Goal: Transaction & Acquisition: Purchase product/service

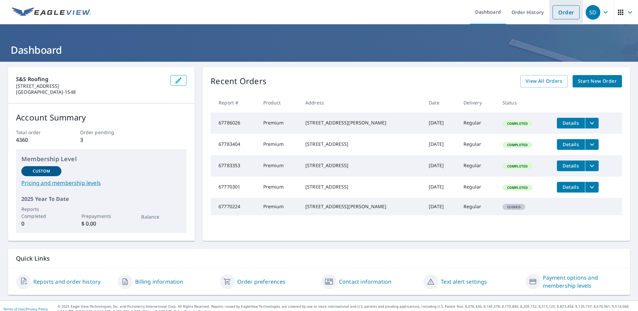
click at [555, 19] on li "Order" at bounding box center [566, 12] width 34 height 24
click at [556, 15] on link "Order" at bounding box center [566, 12] width 27 height 14
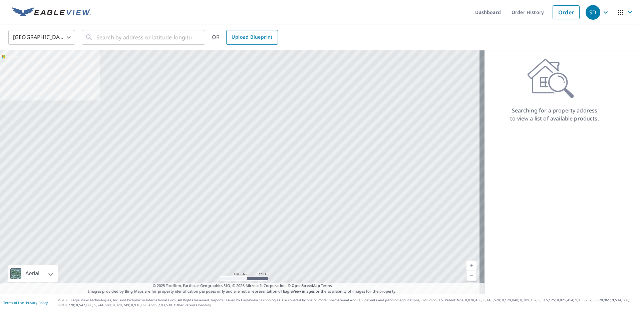
click at [246, 38] on span "Upload Blueprint" at bounding box center [252, 37] width 41 height 8
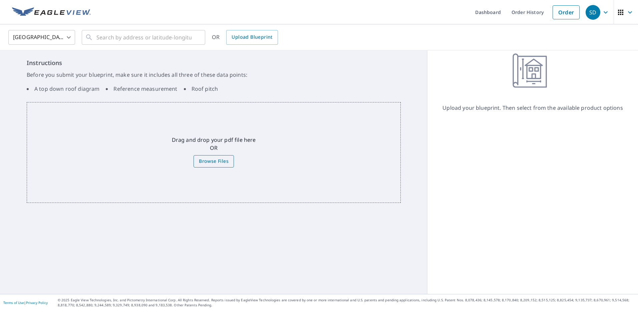
click at [210, 162] on span "Browse Files" at bounding box center [214, 161] width 30 height 8
click at [0, 0] on input "Browse Files" at bounding box center [0, 0] width 0 height 0
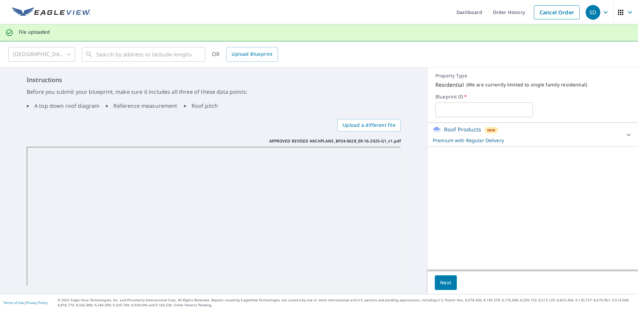
click at [473, 111] on input "text" at bounding box center [483, 109] width 97 height 19
type input "S"
type input "[PERSON_NAME]"
click at [441, 283] on span "Next" at bounding box center [445, 283] width 11 height 8
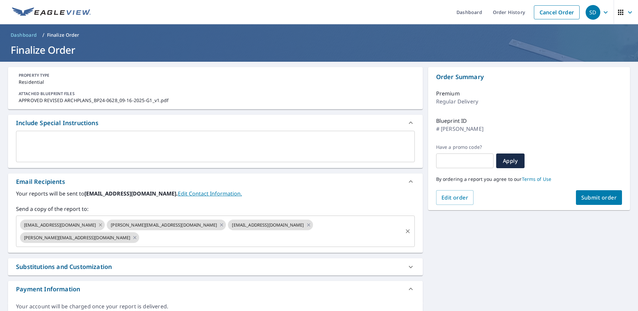
click at [98, 224] on icon at bounding box center [100, 224] width 5 height 7
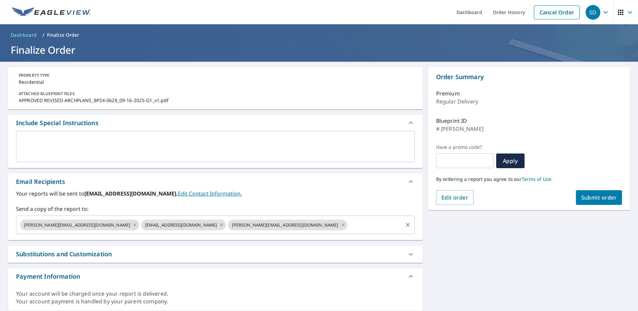
click at [220, 224] on icon at bounding box center [221, 224] width 3 height 3
click at [186, 225] on div "[PERSON_NAME][EMAIL_ADDRESS][DOMAIN_NAME]" at bounding box center [200, 225] width 119 height 11
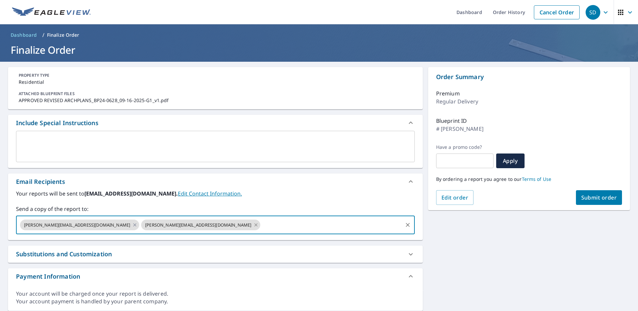
click at [253, 226] on icon at bounding box center [255, 224] width 5 height 7
click at [592, 199] on span "Submit order" at bounding box center [599, 197] width 36 height 7
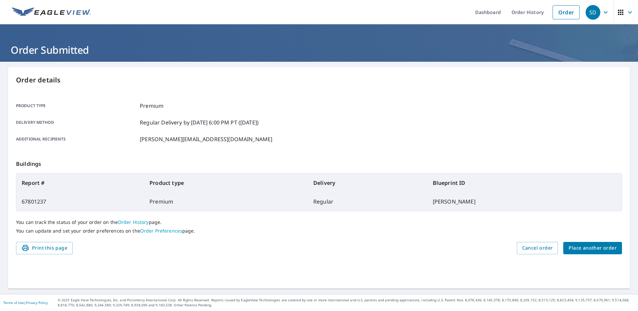
click at [331, 144] on div "Product type Premium Delivery method Regular Delivery by [DATE] 6:00 PM PT ([DA…" at bounding box center [319, 122] width 606 height 59
